Goal: Information Seeking & Learning: Compare options

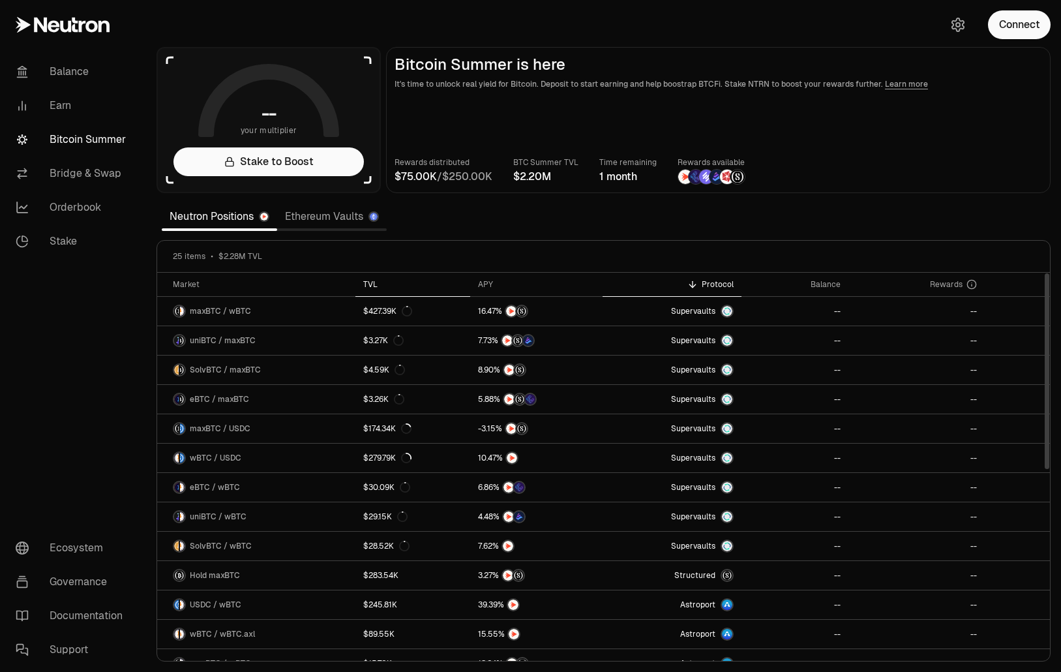
click at [392, 285] on div "TVL" at bounding box center [412, 284] width 99 height 10
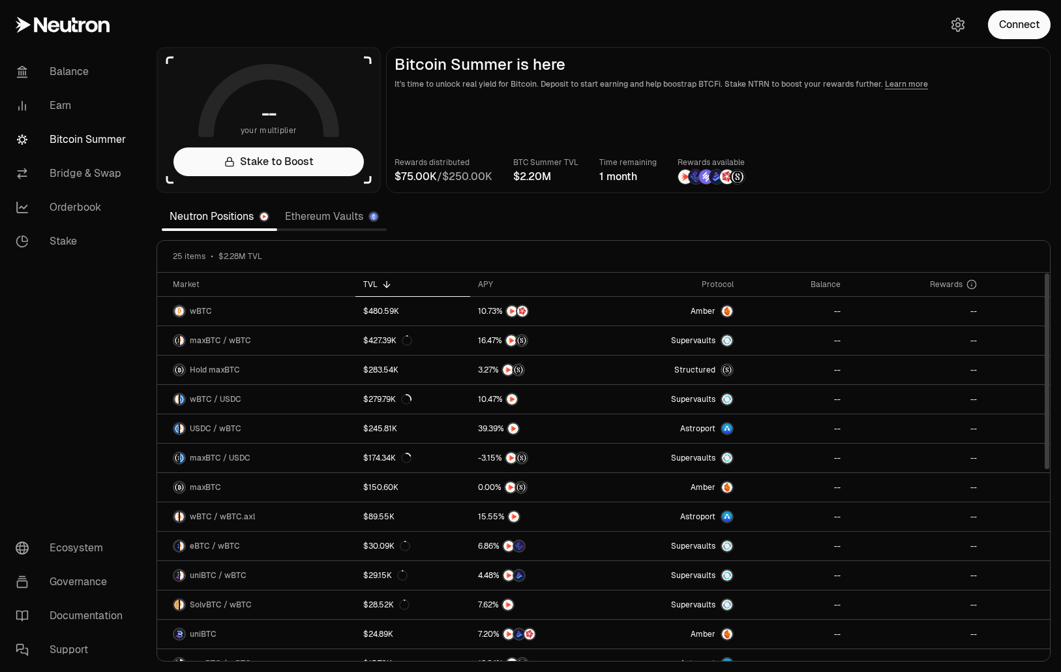
click at [371, 288] on div "TVL" at bounding box center [412, 284] width 99 height 10
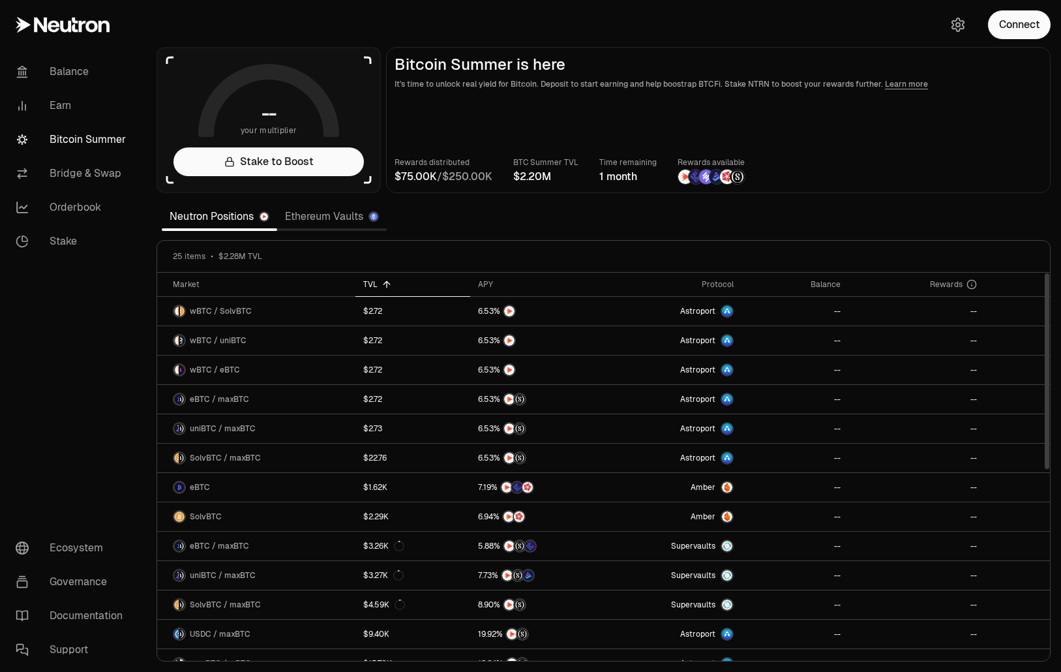
click at [371, 288] on div "TVL" at bounding box center [412, 284] width 99 height 10
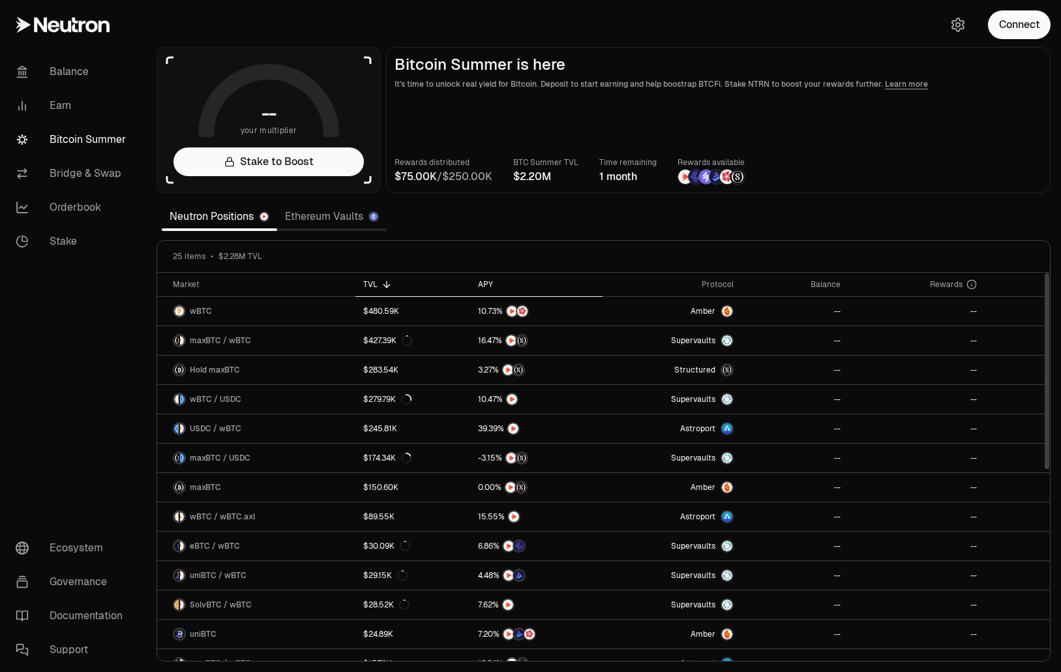
click at [481, 279] on th "APY" at bounding box center [536, 285] width 132 height 24
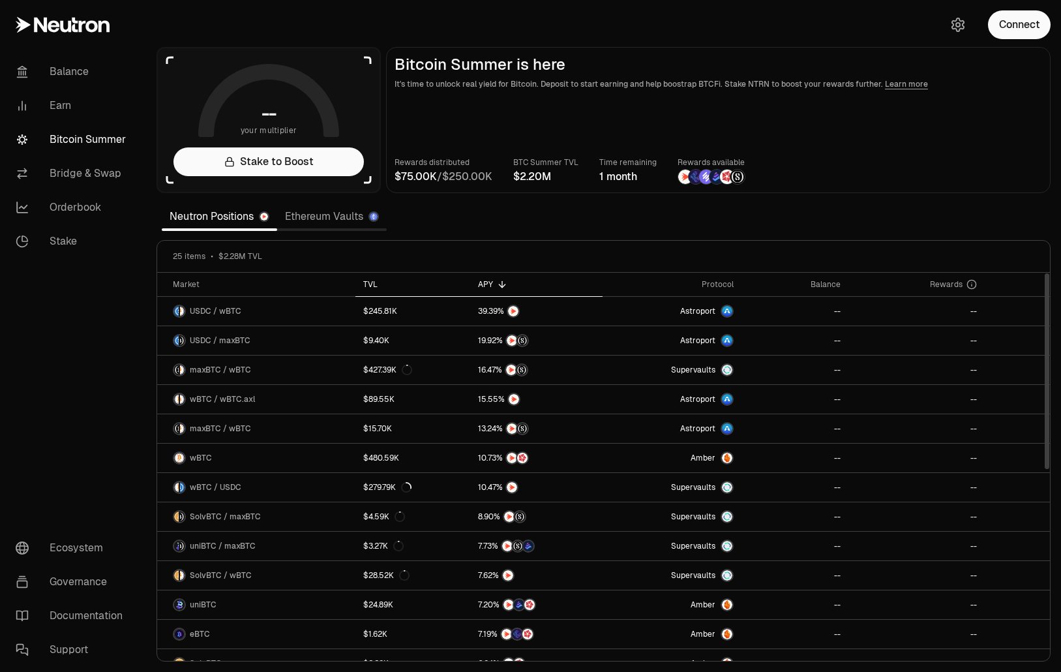
click at [371, 287] on div "TVL" at bounding box center [412, 284] width 99 height 10
